Goal: Information Seeking & Learning: Learn about a topic

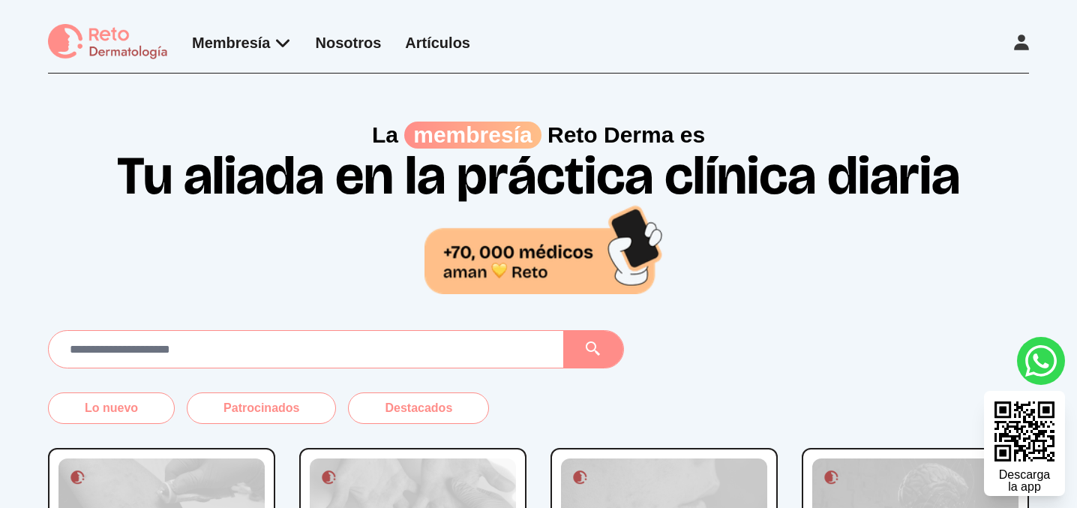
click at [1025, 44] on icon at bounding box center [1021, 43] width 15 height 16
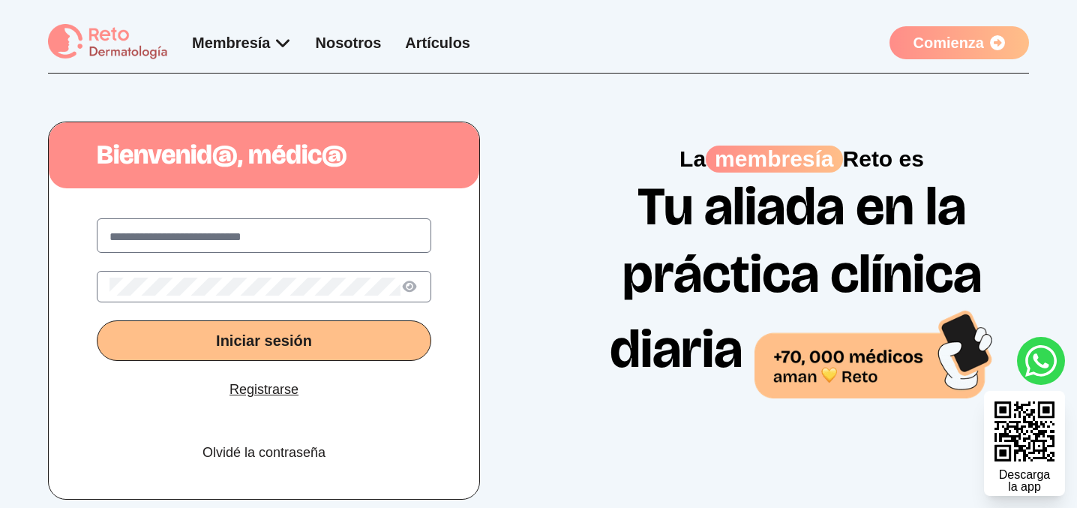
click at [231, 223] on label at bounding box center [264, 235] width 335 height 35
click at [231, 228] on input "text" at bounding box center [264, 237] width 309 height 18
type input "**********"
click at [406, 285] on icon at bounding box center [410, 287] width 18 height 16
click at [146, 338] on button "Iniciar sesión" at bounding box center [264, 340] width 335 height 41
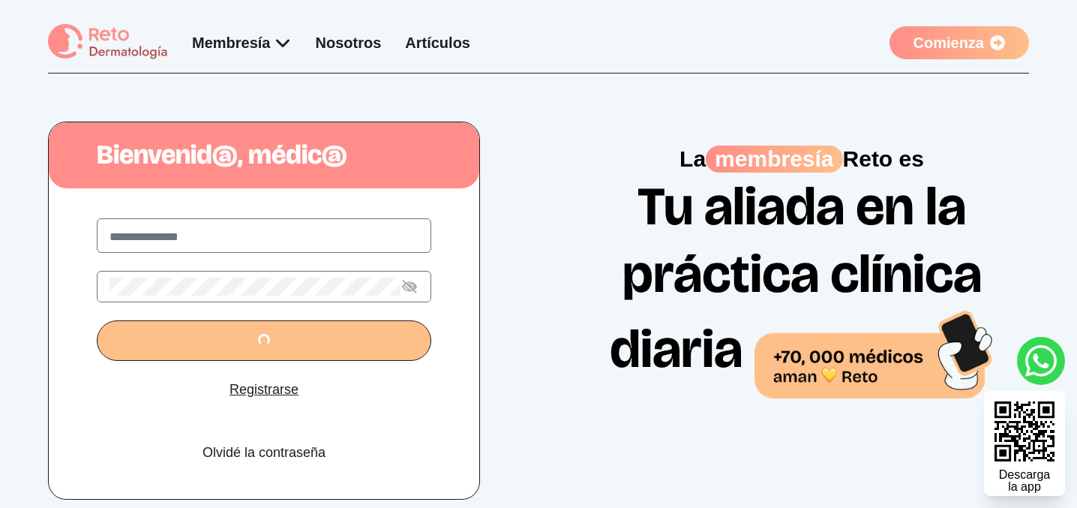
click at [244, 335] on button "submit" at bounding box center [264, 340] width 335 height 41
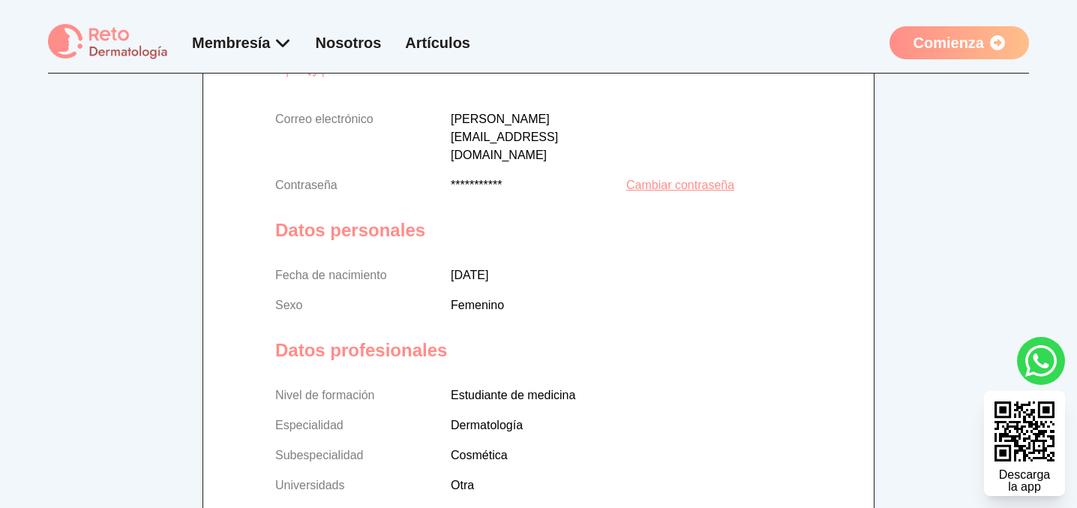
scroll to position [219, 0]
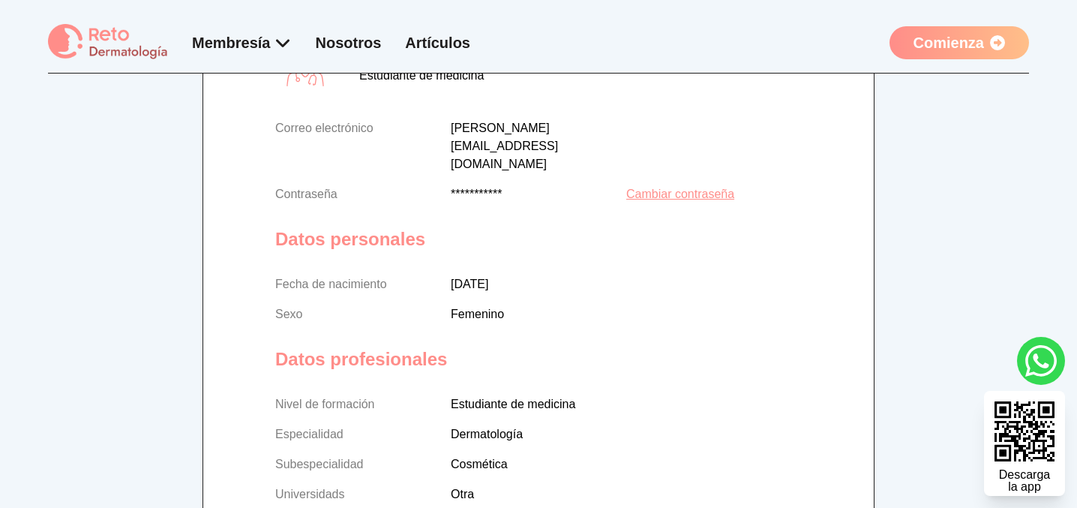
click at [469, 275] on p "[DATE]" at bounding box center [626, 284] width 351 height 18
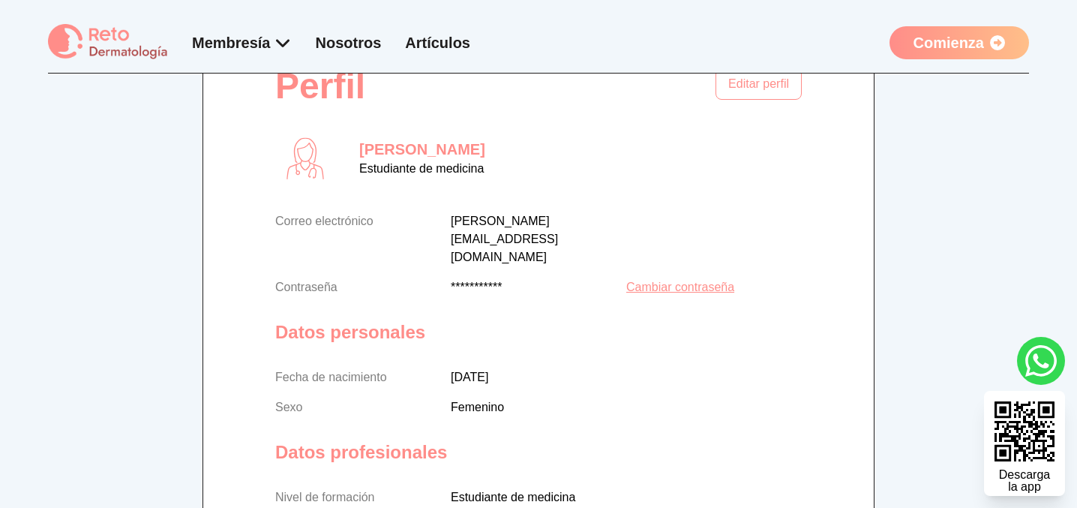
scroll to position [0, 0]
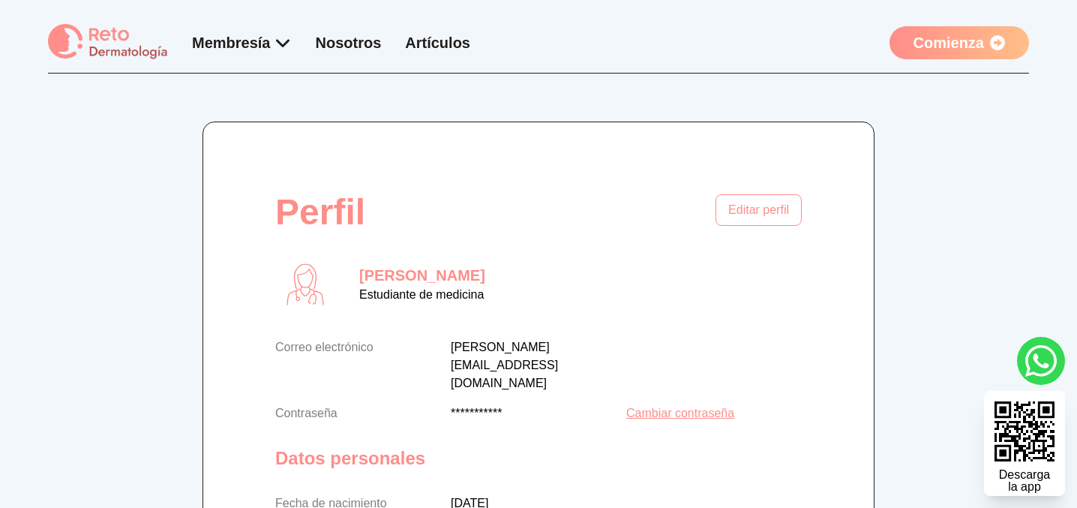
click at [101, 41] on img at bounding box center [108, 42] width 120 height 37
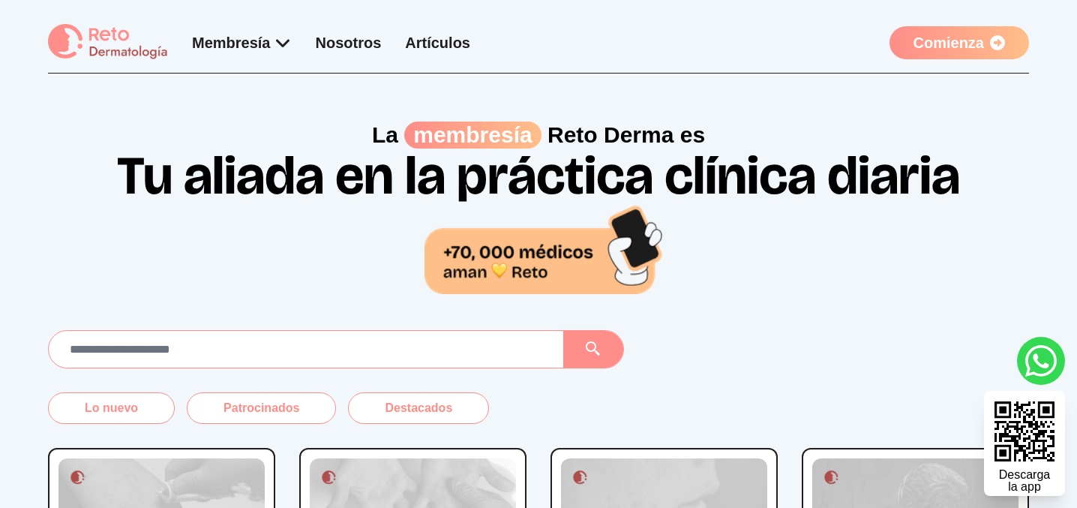
click at [980, 52] on link "Comienza" at bounding box center [960, 42] width 140 height 33
click at [959, 39] on link "Comienza" at bounding box center [960, 42] width 140 height 33
click at [827, 190] on h1 "Tu aliada en la práctica clínica diaria" at bounding box center [539, 221] width 960 height 145
click at [998, 40] on icon at bounding box center [997, 42] width 15 height 15
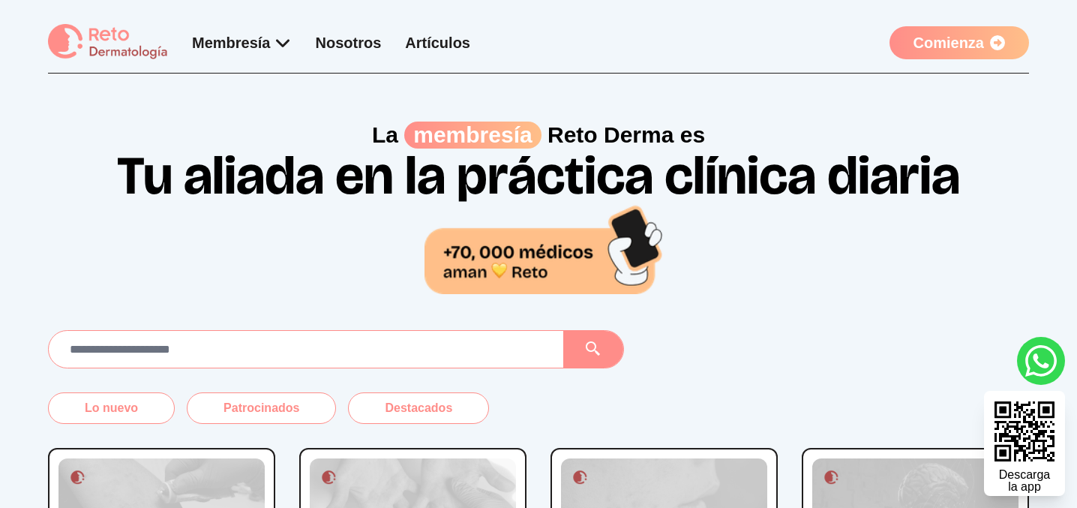
click at [924, 48] on link "Comienza" at bounding box center [960, 42] width 140 height 33
click at [1006, 41] on link "Comienza" at bounding box center [960, 42] width 140 height 33
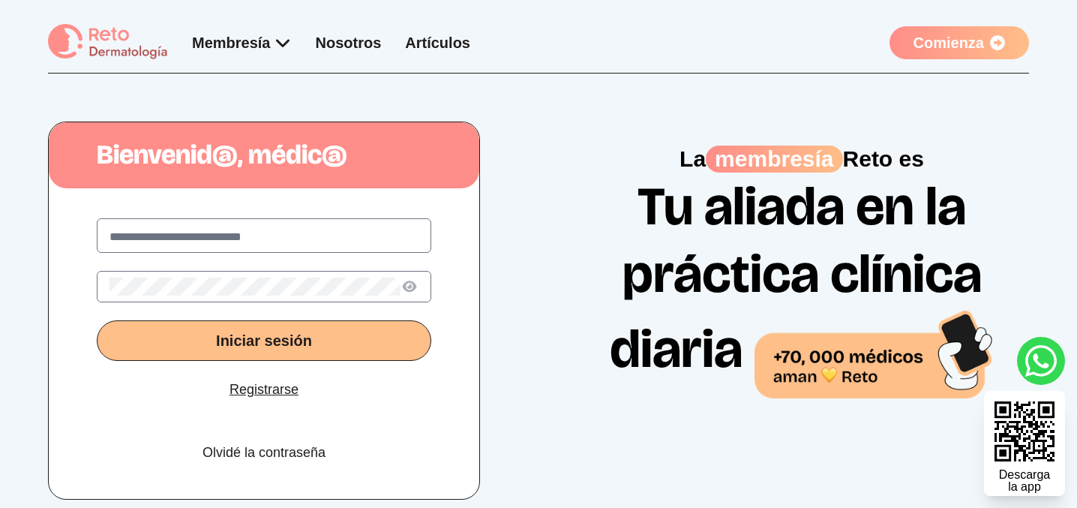
click at [244, 241] on input "text" at bounding box center [264, 237] width 309 height 18
type input "**********"
click at [409, 286] on icon at bounding box center [410, 287] width 18 height 14
click at [254, 332] on button "Iniciar sesión" at bounding box center [264, 340] width 335 height 41
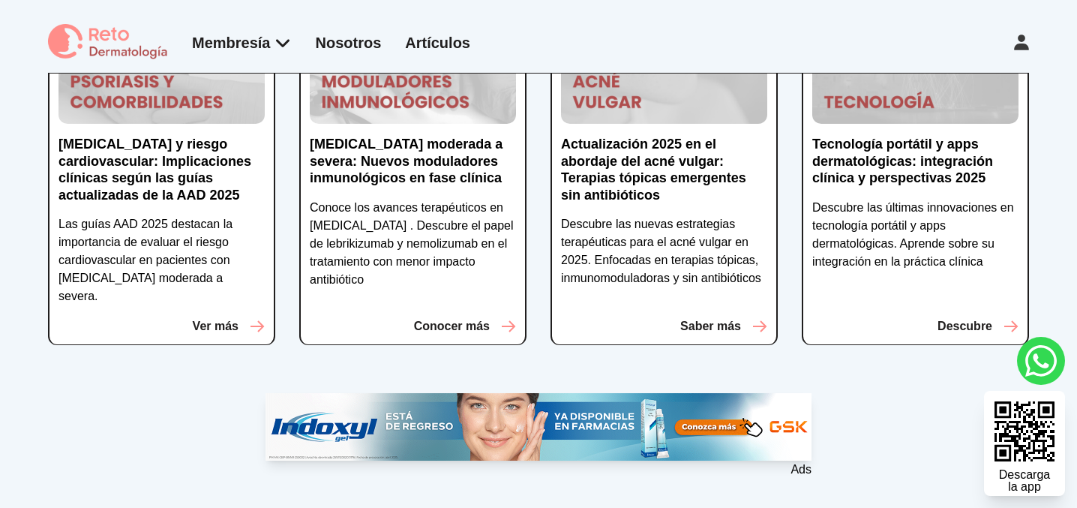
scroll to position [451, 0]
click at [446, 35] on link "Artículos" at bounding box center [437, 43] width 65 height 17
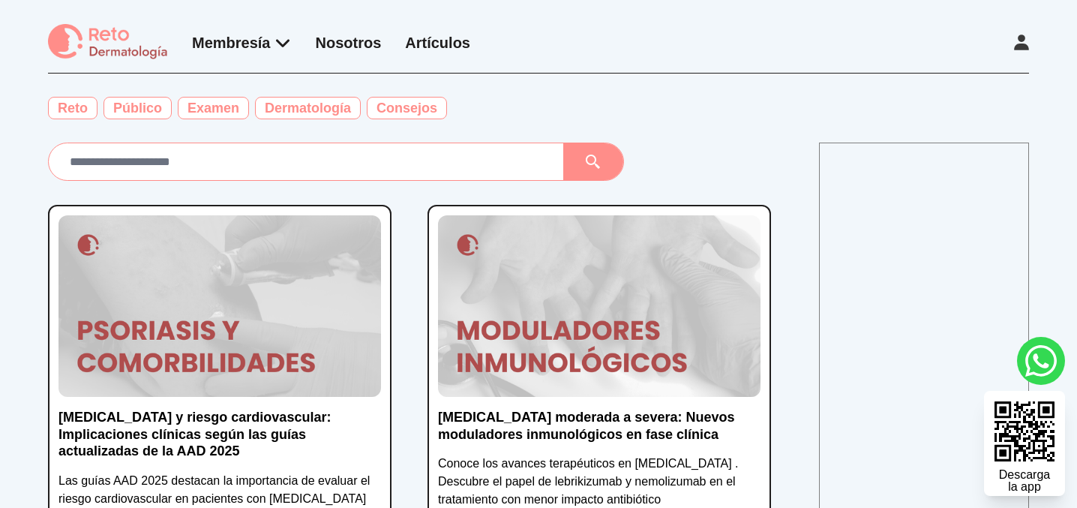
click at [610, 251] on img at bounding box center [599, 306] width 323 height 182
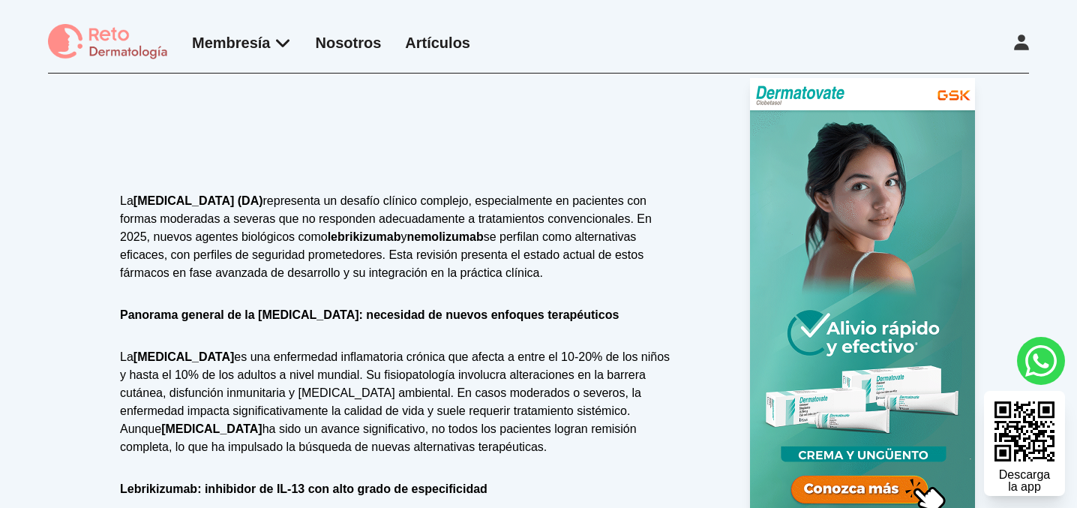
scroll to position [463, 0]
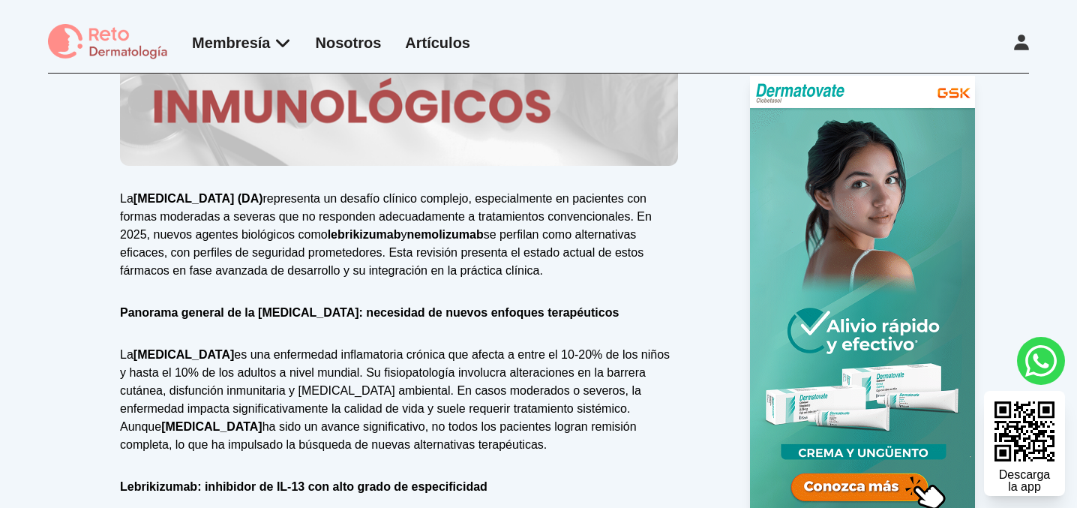
click at [126, 58] on img at bounding box center [108, 42] width 120 height 37
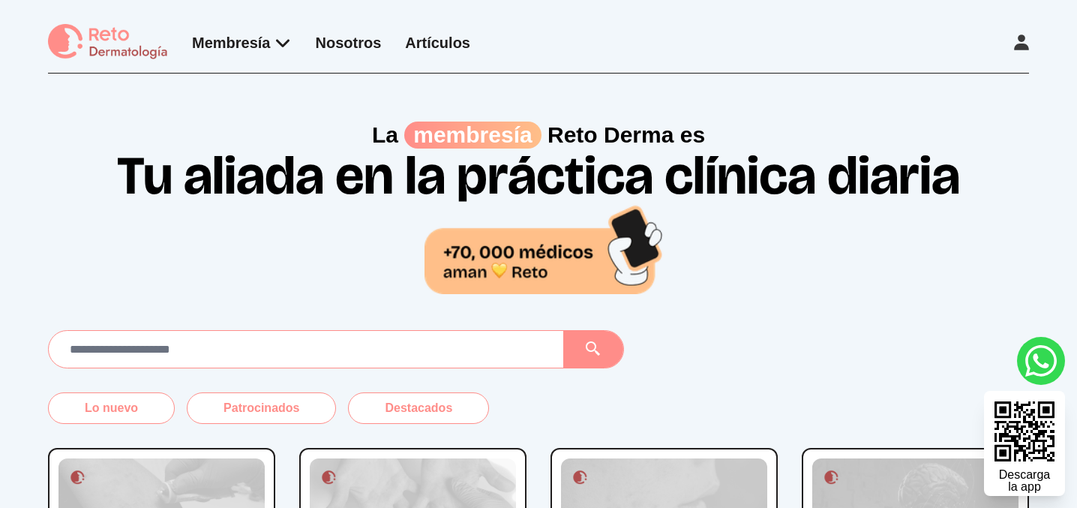
click at [433, 44] on link "Artículos" at bounding box center [437, 43] width 65 height 17
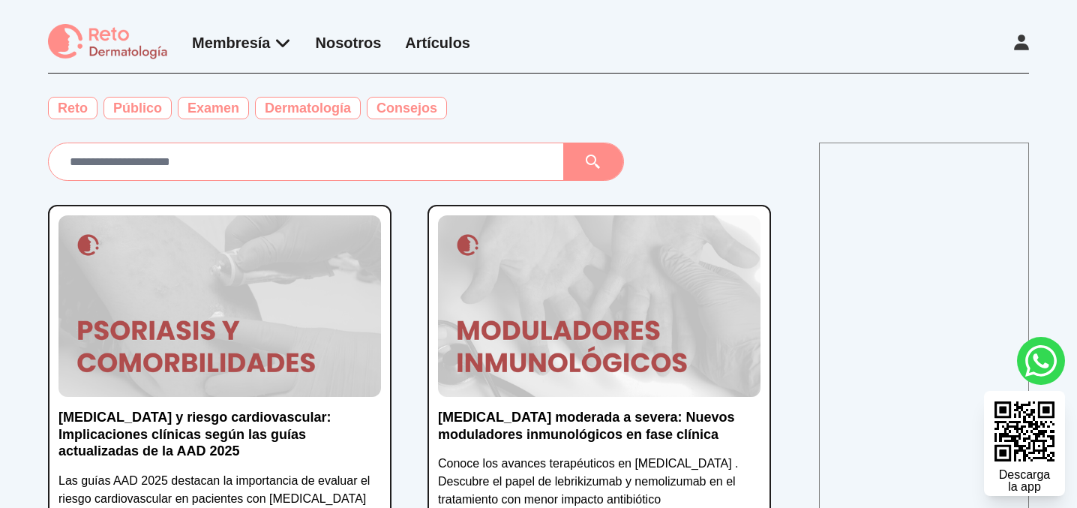
click at [482, 265] on img at bounding box center [599, 306] width 323 height 182
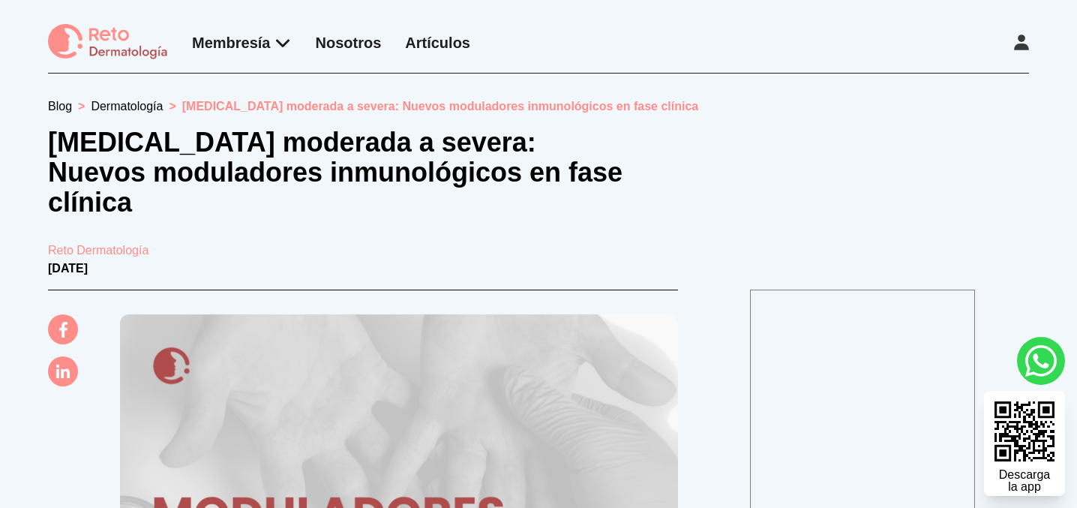
click at [340, 50] on link "Nosotros" at bounding box center [349, 43] width 66 height 17
